Goal: Check status

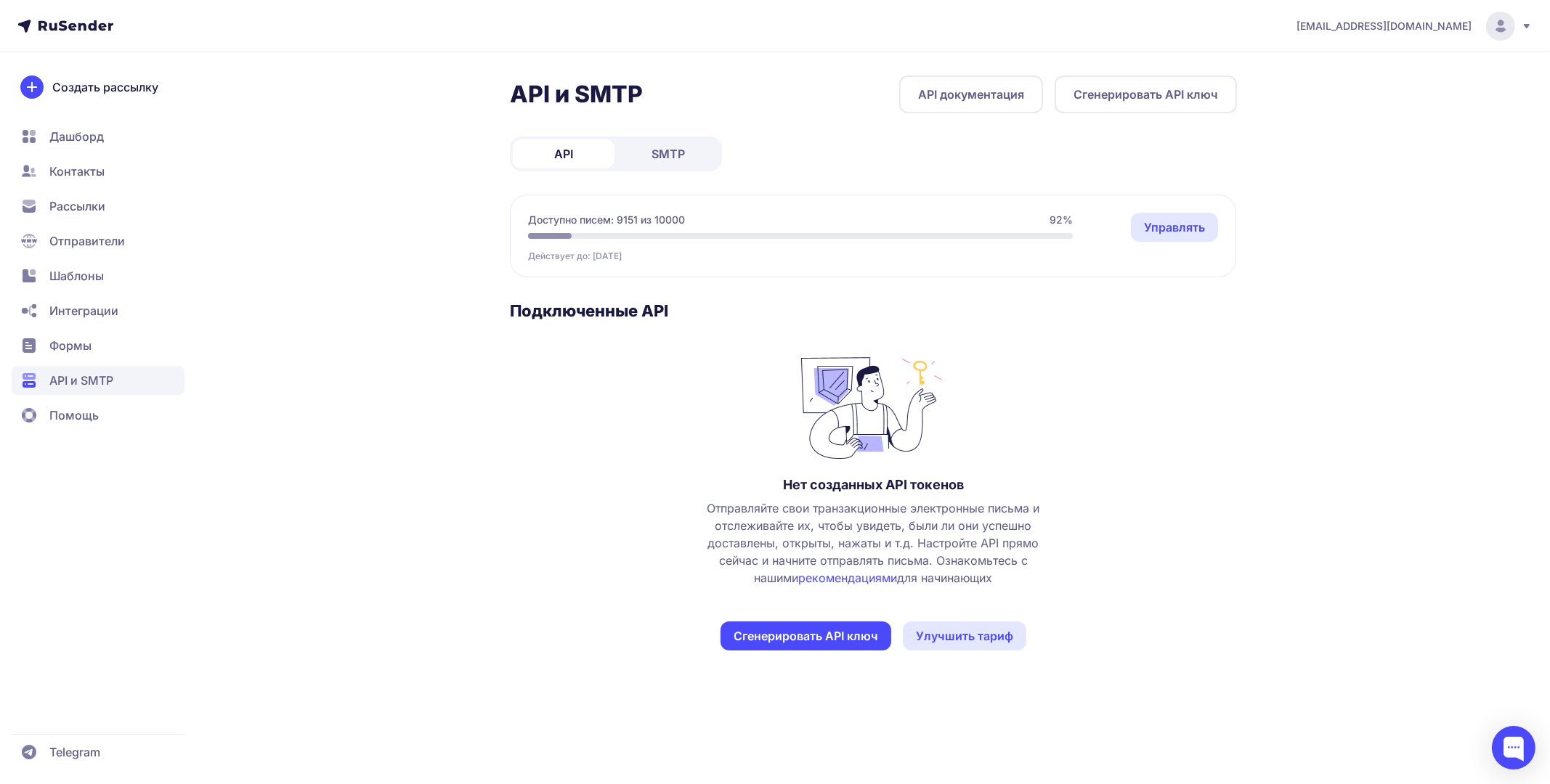
click at [667, 142] on link "SMTP" at bounding box center [667, 154] width 101 height 29
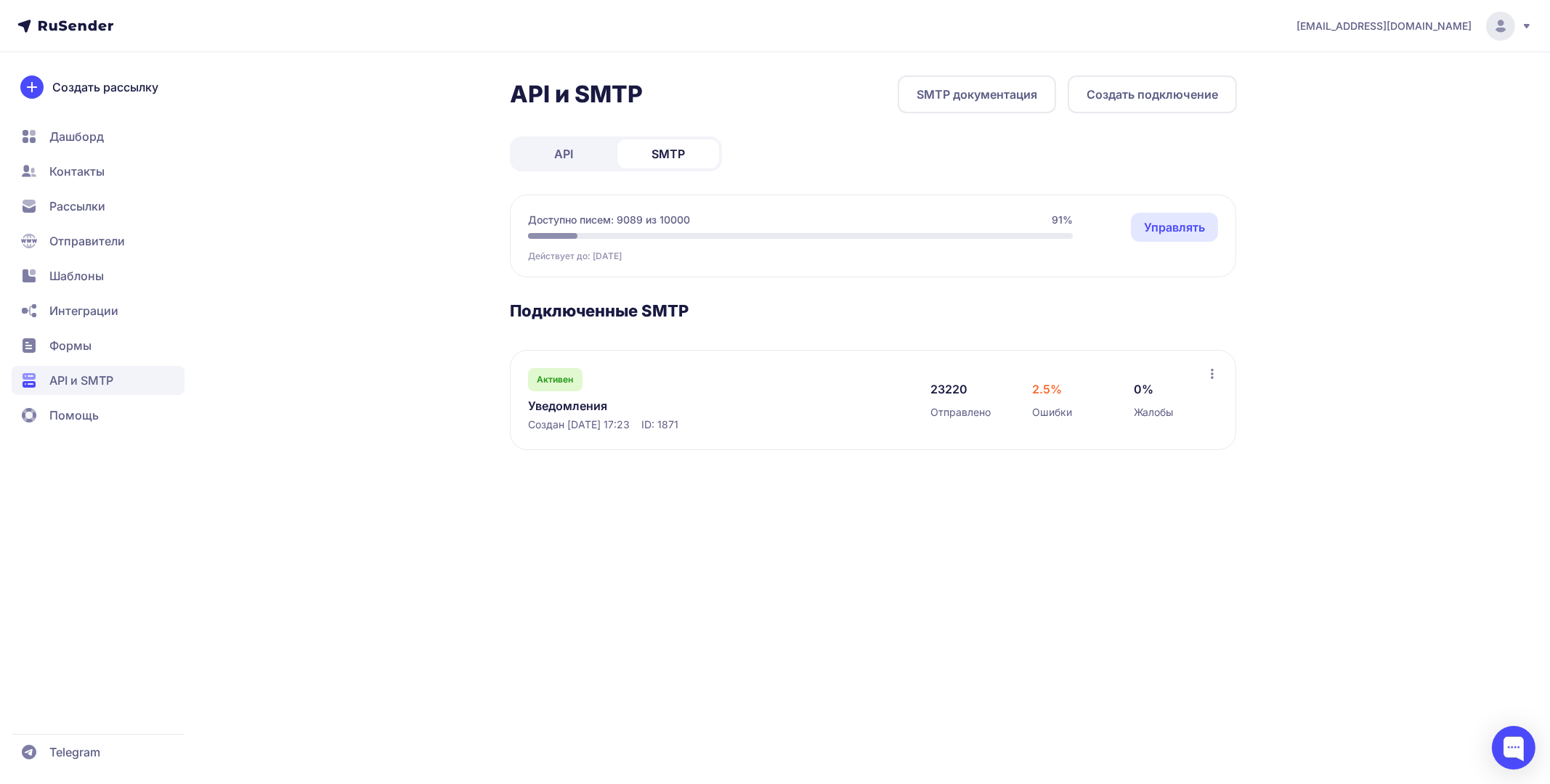
click at [555, 403] on link "Уведомления" at bounding box center [677, 406] width 298 height 18
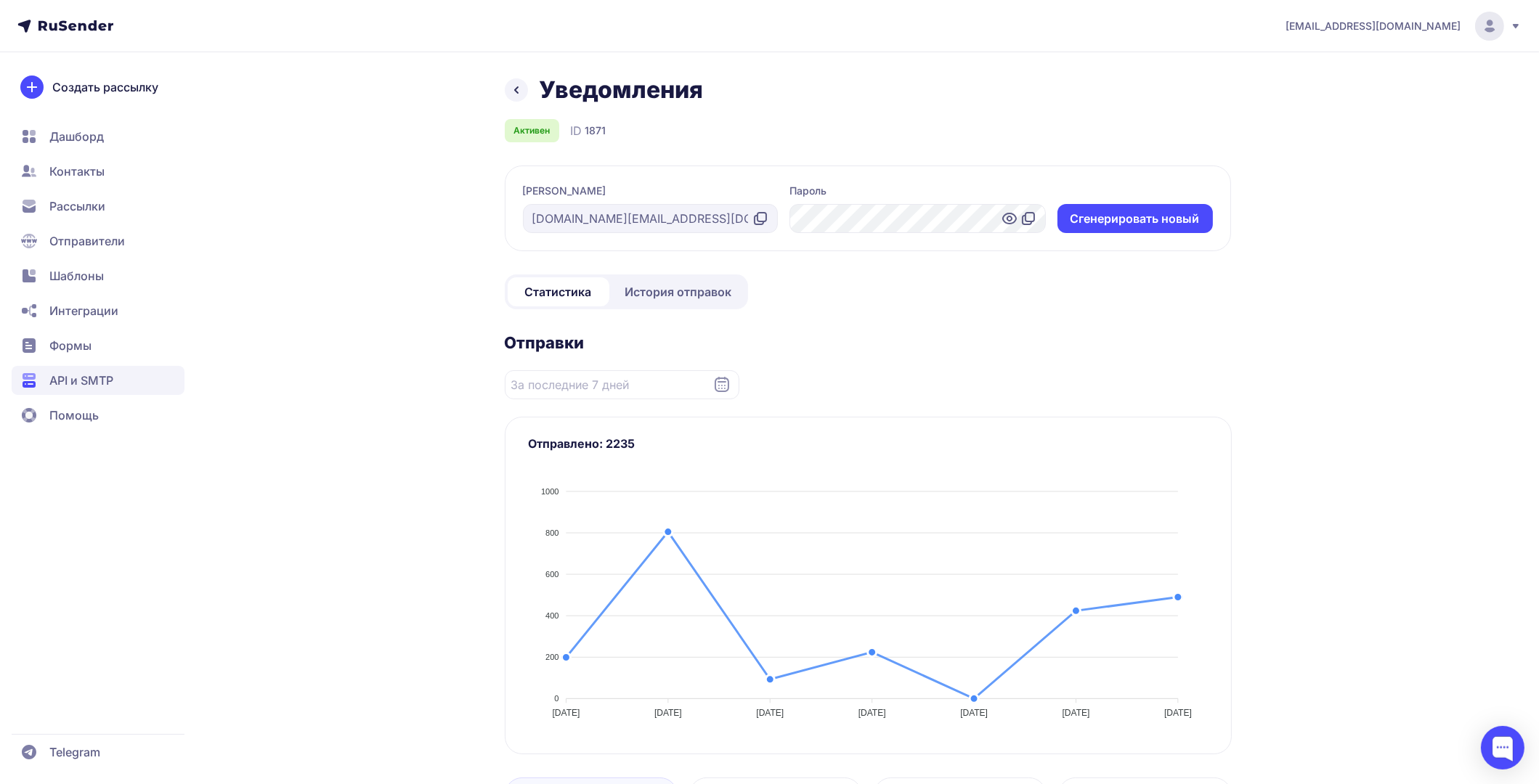
click at [671, 292] on span "История отправок" at bounding box center [679, 291] width 107 height 18
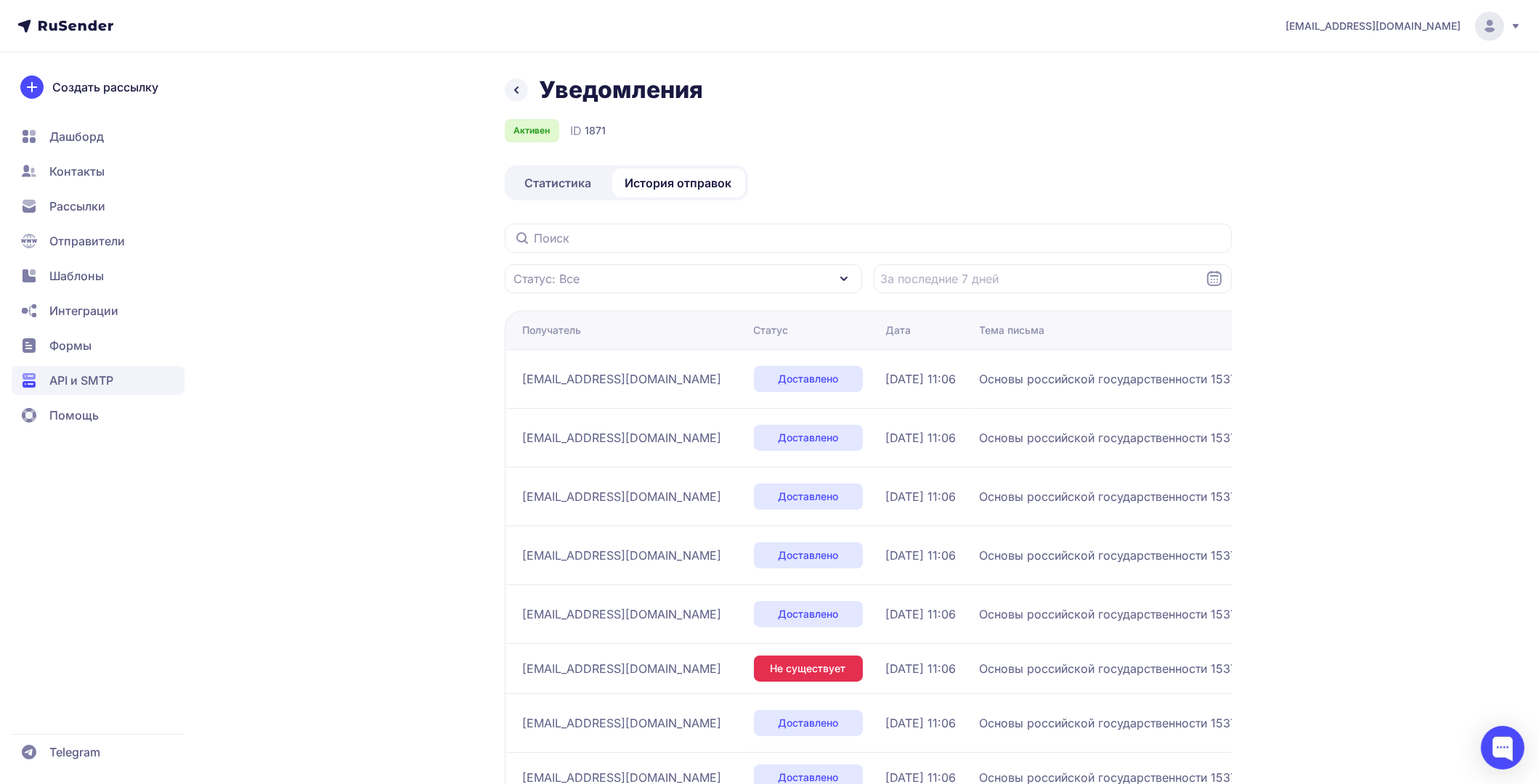
click at [533, 172] on link "Статистика" at bounding box center [558, 183] width 101 height 29
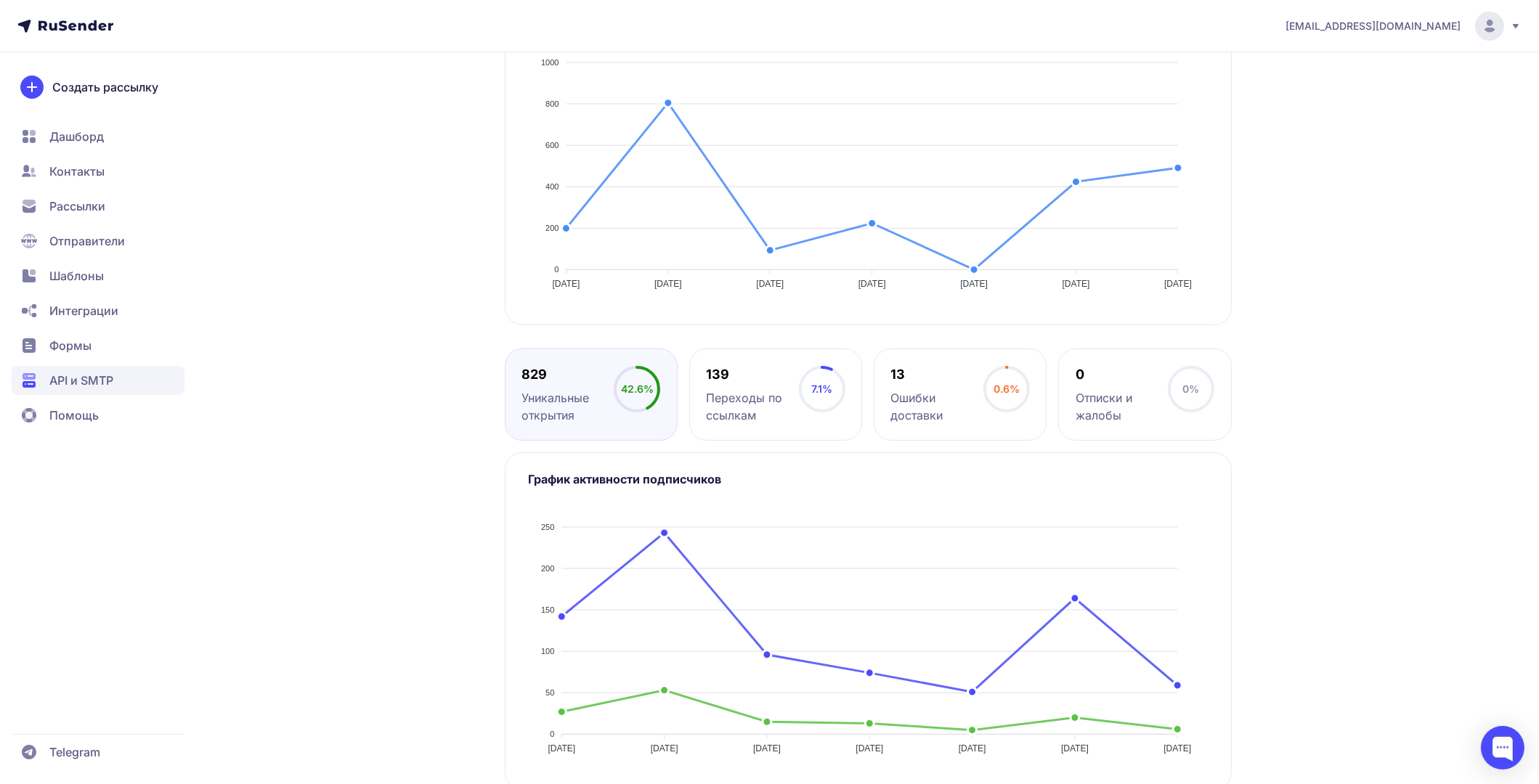
scroll to position [451, 0]
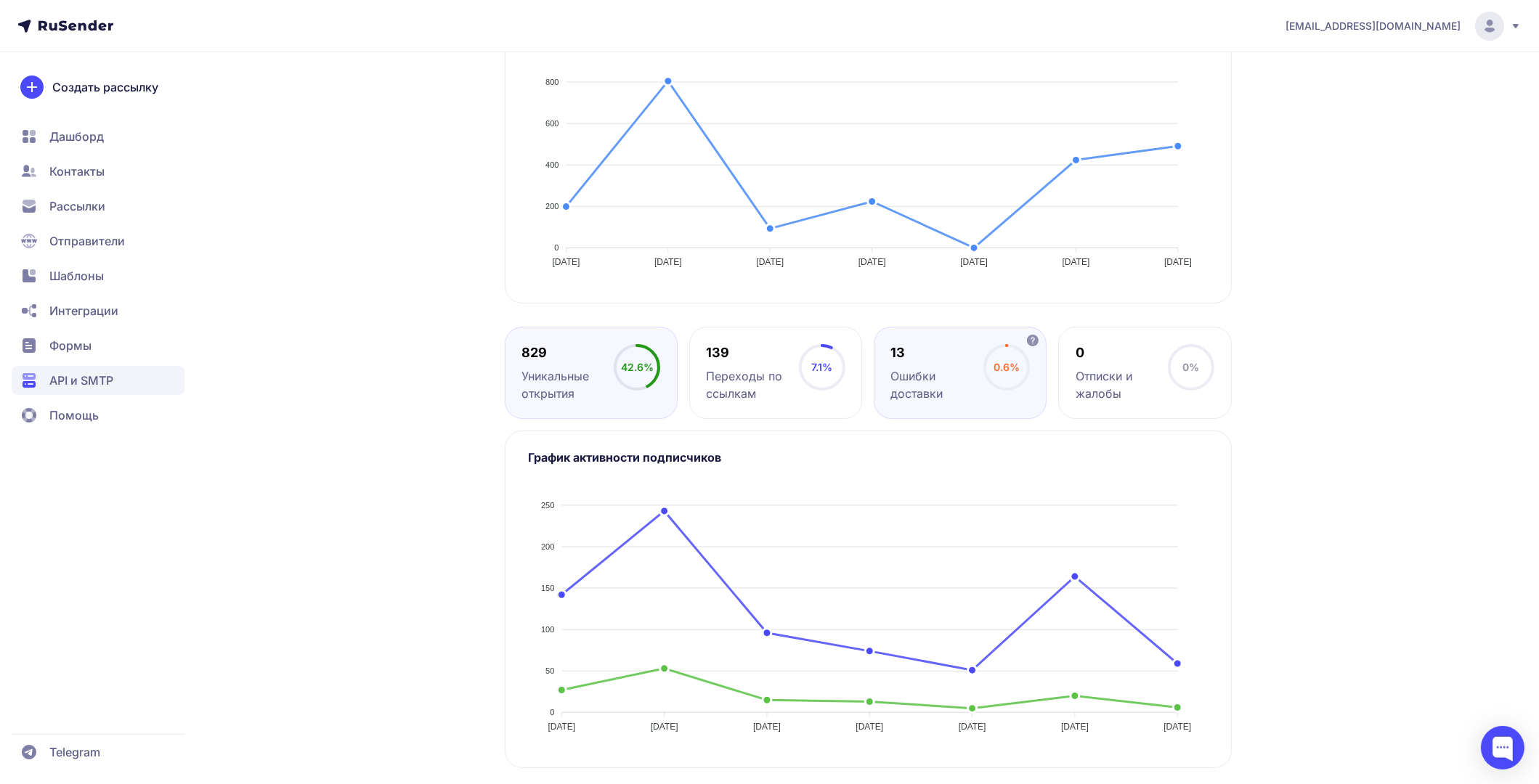
click at [928, 379] on div "Ошибки доставки" at bounding box center [937, 384] width 92 height 35
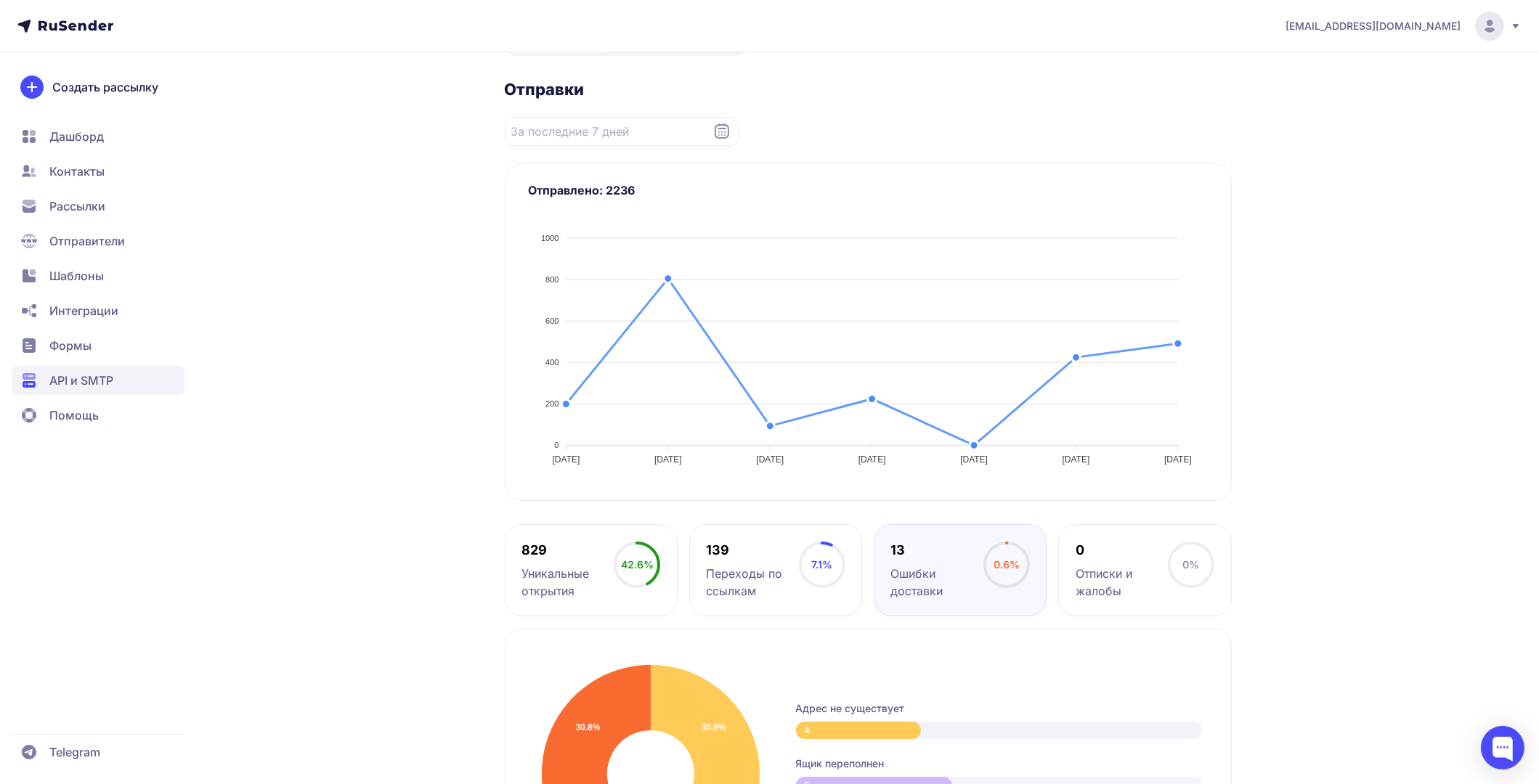
scroll to position [203, 0]
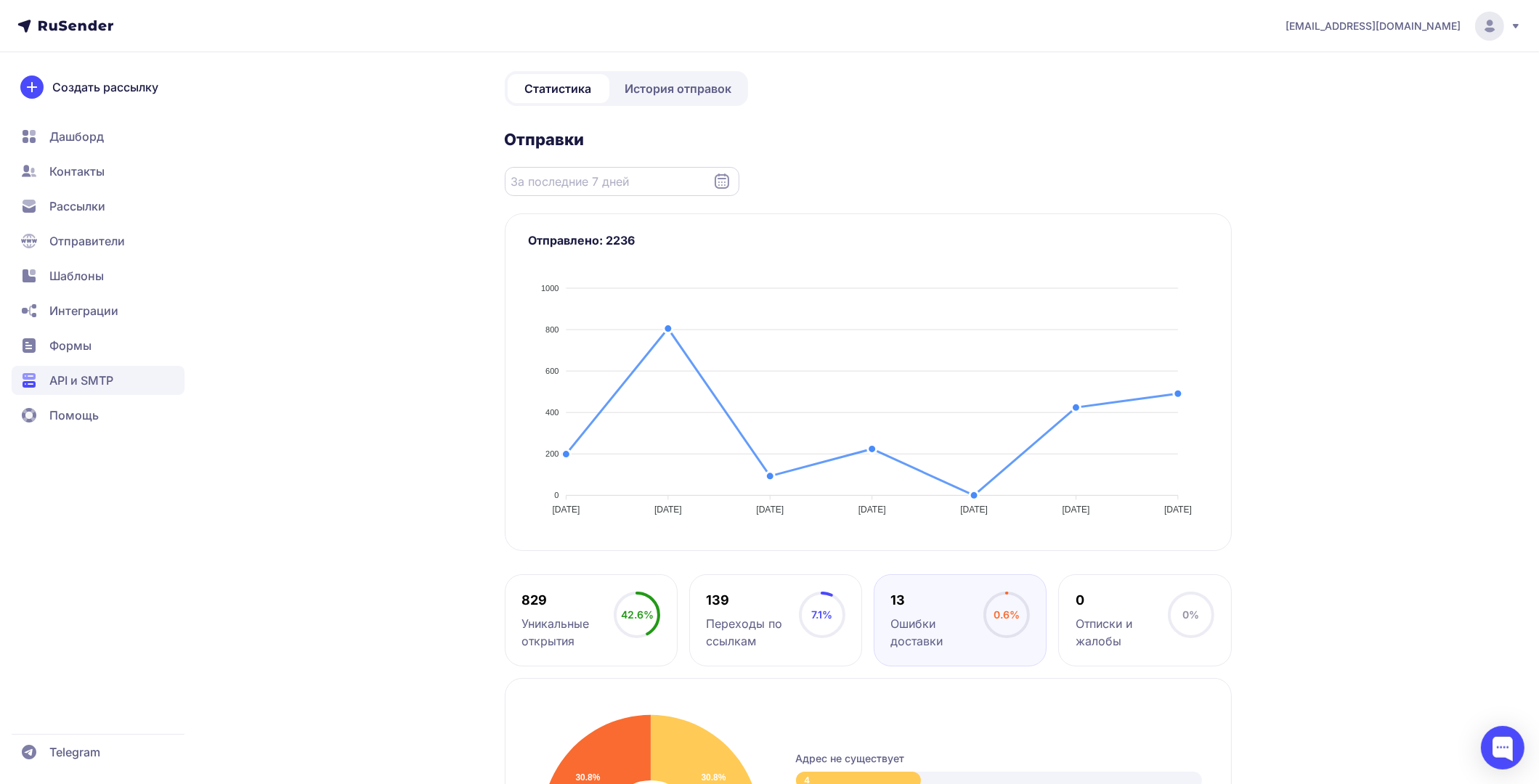
click at [672, 179] on input "Datepicker input" at bounding box center [622, 182] width 234 height 29
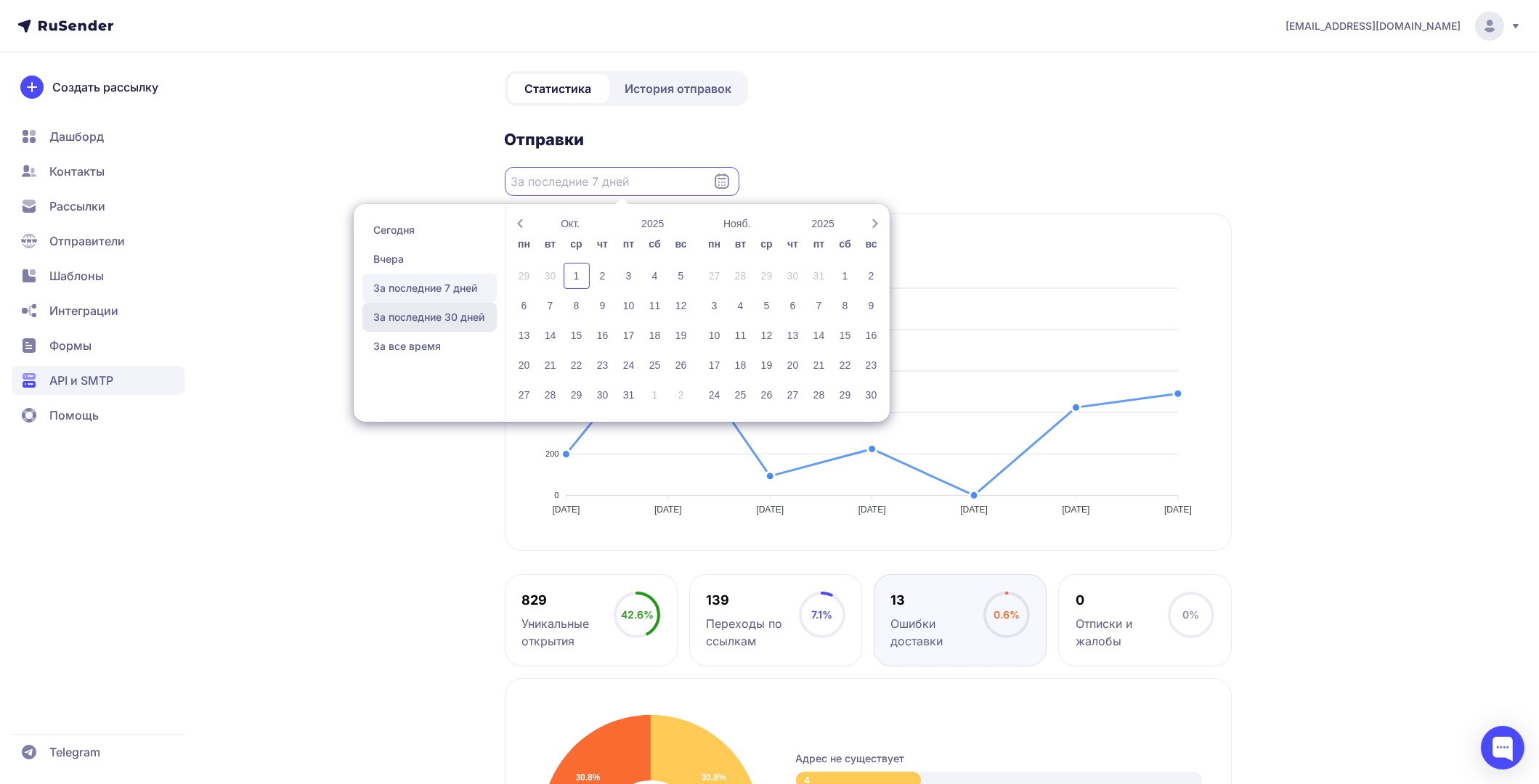
click at [452, 321] on span "За последние 30 дней" at bounding box center [430, 318] width 135 height 29
type input "02.09.2025 - 01.10.2025"
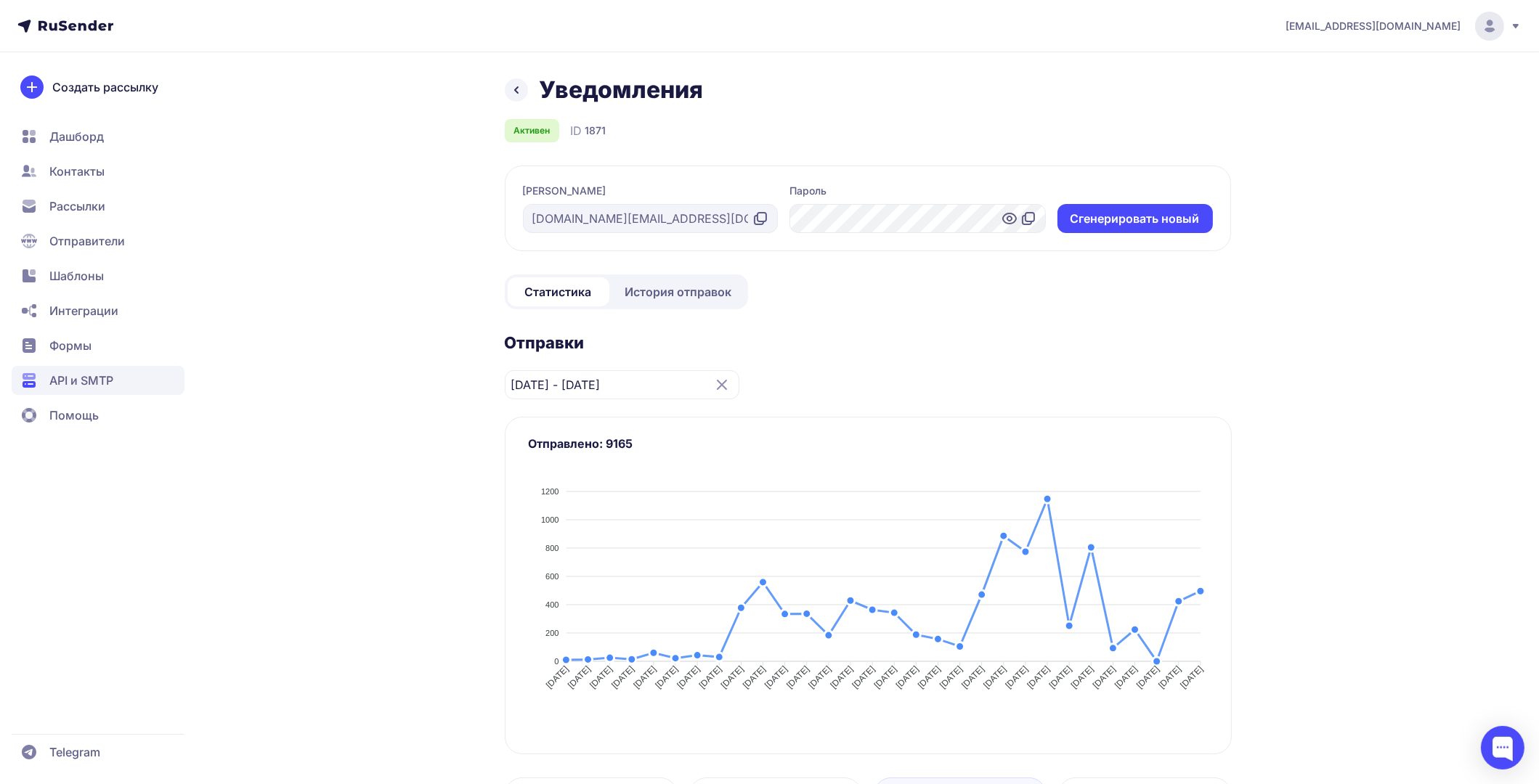
click at [687, 281] on link "История отправок" at bounding box center [679, 292] width 133 height 29
